Goal: Check status: Check status

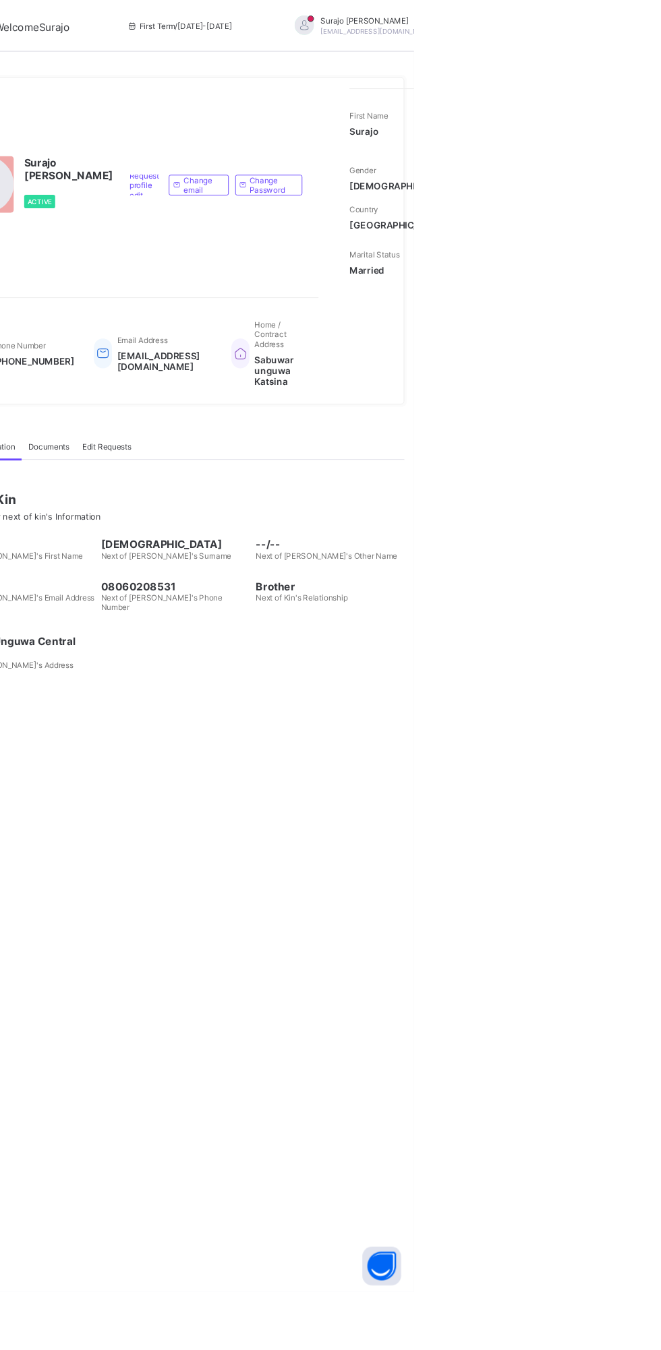
click at [575, 18] on div "Surajo [PERSON_NAME] [EMAIL_ADDRESS][DOMAIN_NAME]" at bounding box center [616, 27] width 189 height 22
click at [358, 20] on div "First Term / [DATE]-[DATE]" at bounding box center [415, 27] width 201 height 54
click at [361, 28] on span "First Term / [DATE]-[DATE]" at bounding box center [416, 27] width 110 height 10
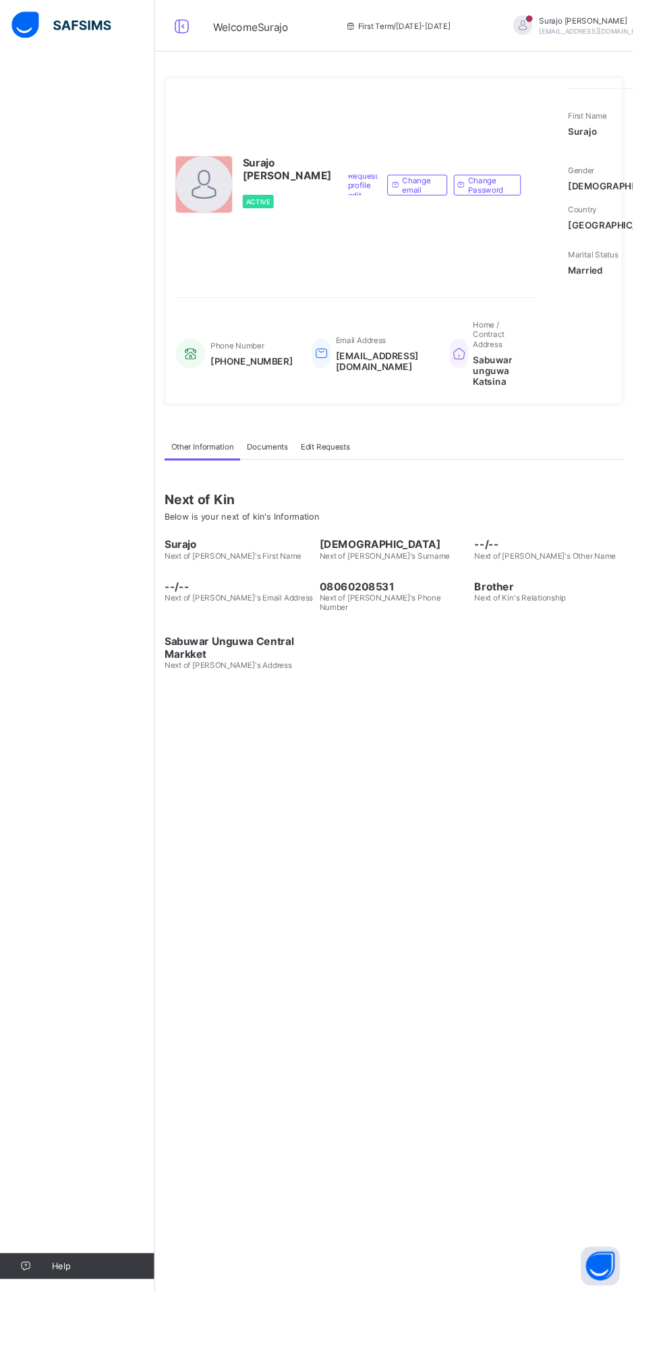
click at [189, 30] on icon at bounding box center [190, 28] width 23 height 20
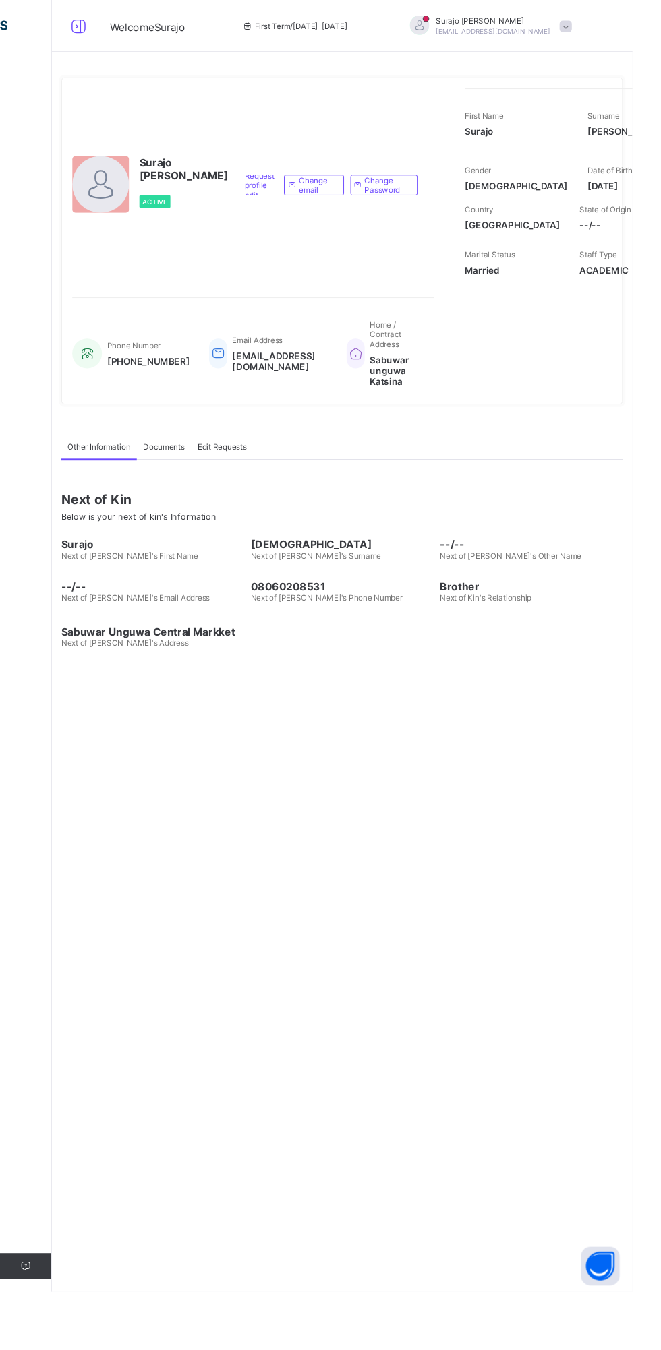
click at [156, 190] on span "Surajo [PERSON_NAME]" at bounding box center [192, 176] width 93 height 27
click at [77, 222] on div at bounding box center [104, 192] width 59 height 59
